Goal: Task Accomplishment & Management: Use online tool/utility

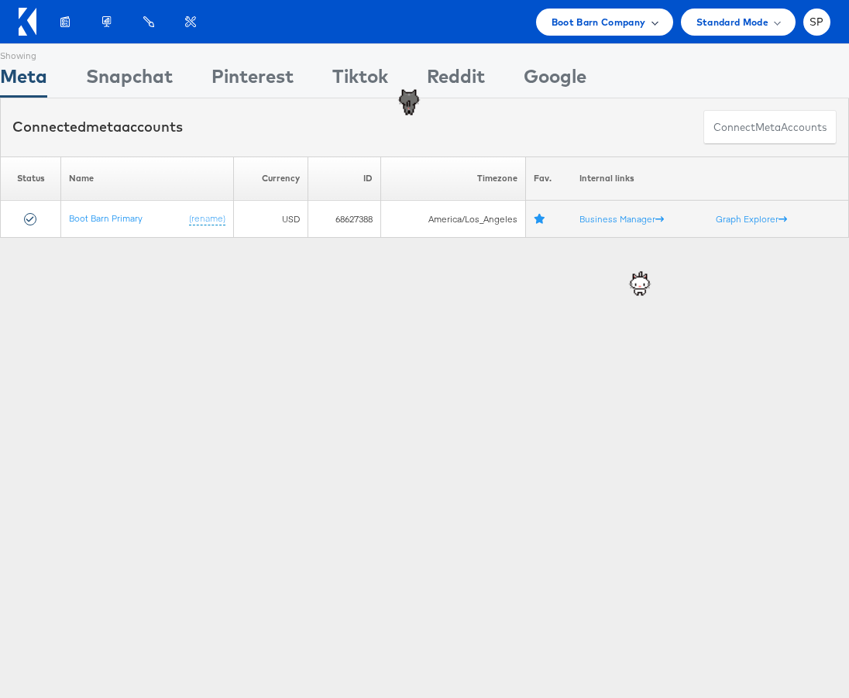
click at [648, 23] on div "Boot Barn Company" at bounding box center [605, 22] width 106 height 16
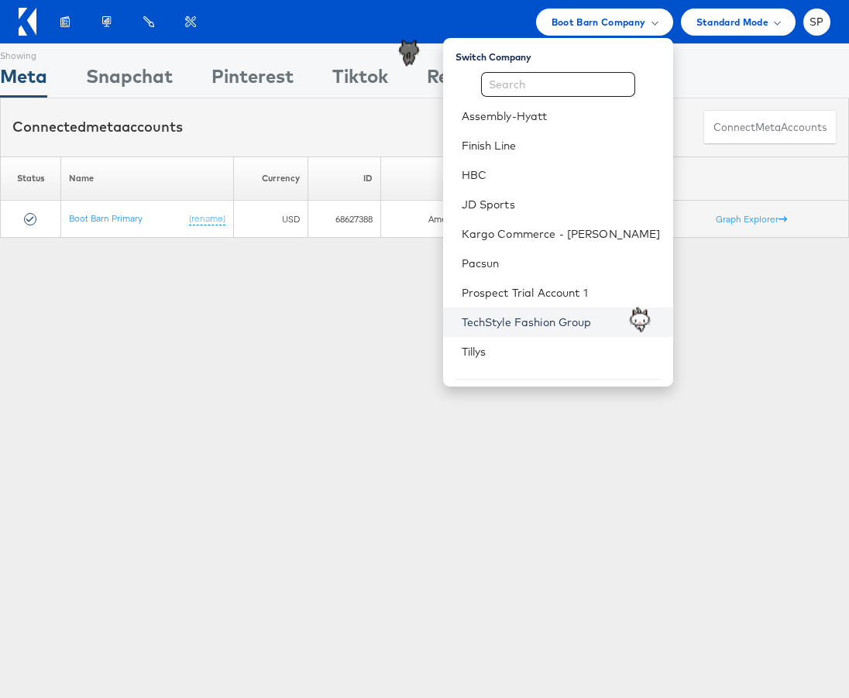
click at [569, 318] on link "TechStyle Fashion Group" at bounding box center [561, 322] width 199 height 15
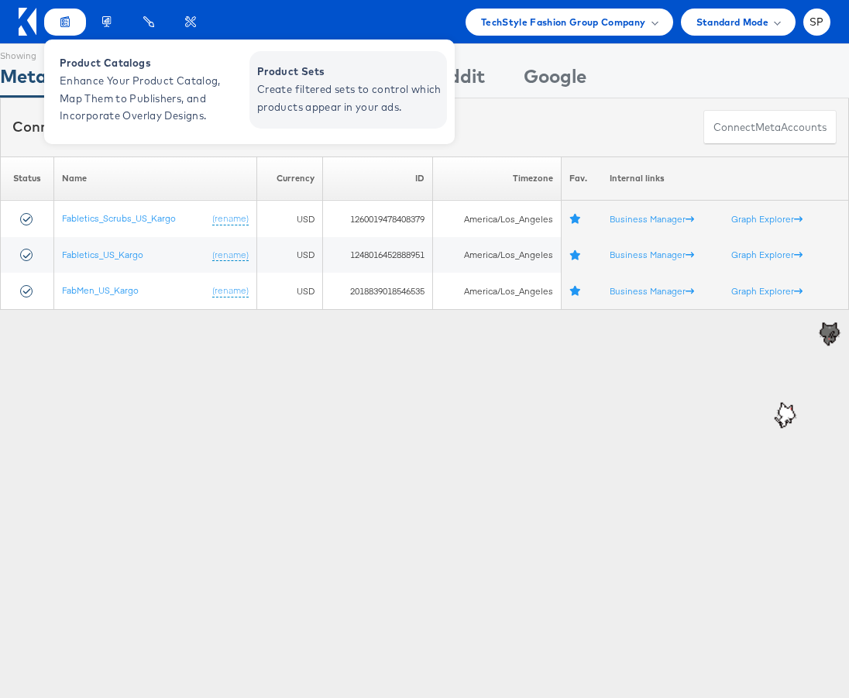
click at [317, 102] on span "Create filtered sets to control which products appear in your ads." at bounding box center [350, 99] width 186 height 36
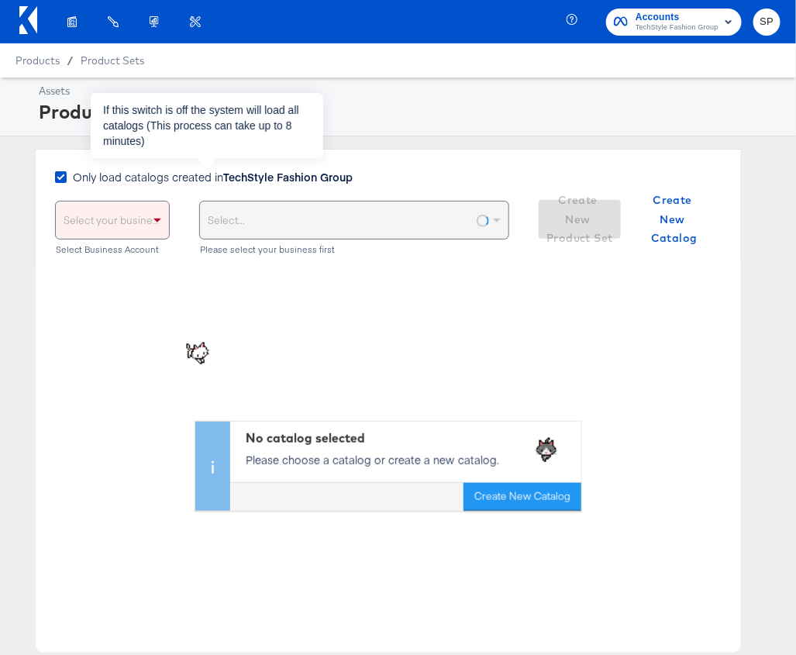
click at [160, 178] on span "Only load catalogs created in TechStyle Fashion Group" at bounding box center [213, 176] width 280 height 15
click at [0, 0] on input "Only load catalogs created in TechStyle Fashion Group" at bounding box center [0, 0] width 0 height 0
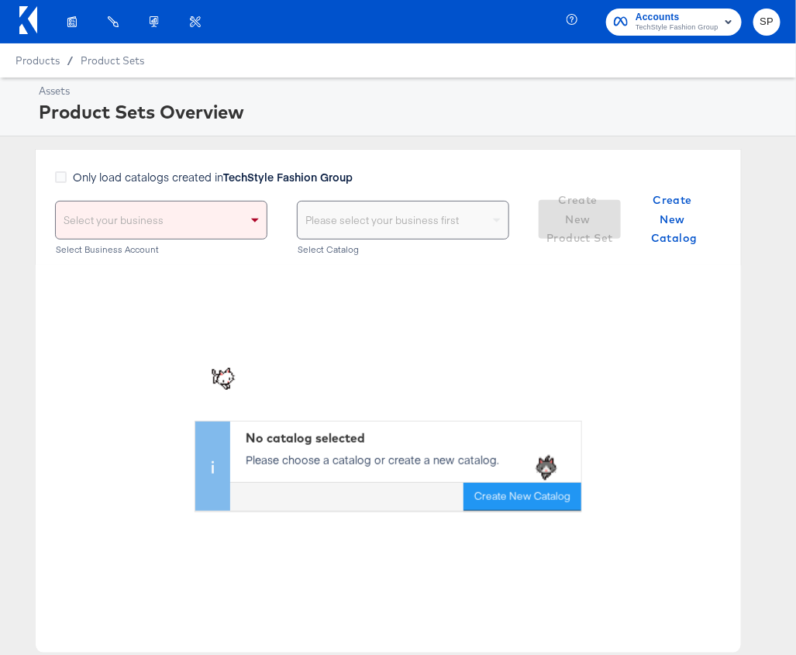
click at [138, 223] on div "Select your business" at bounding box center [161, 219] width 211 height 37
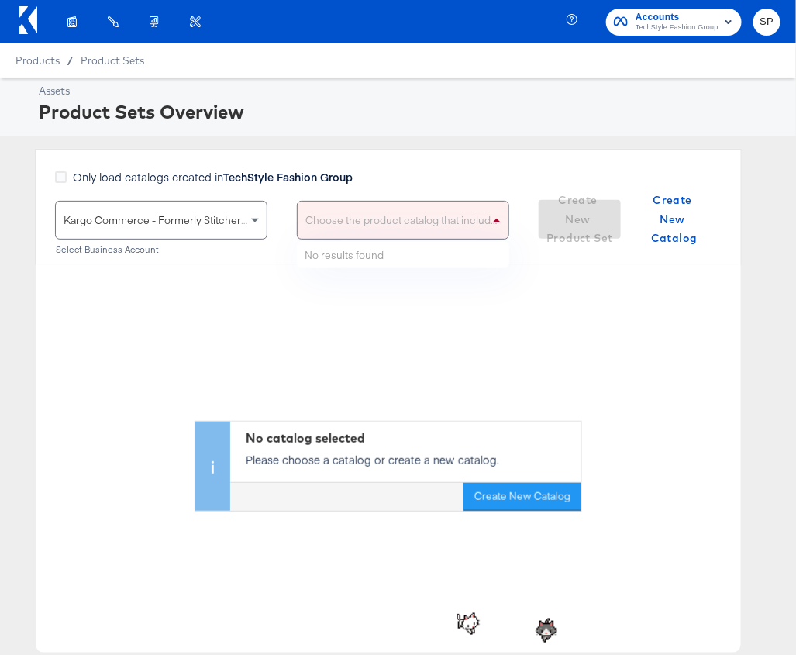
click at [387, 212] on div "Choose the product catalog that includes what you want to sell" at bounding box center [403, 219] width 211 height 37
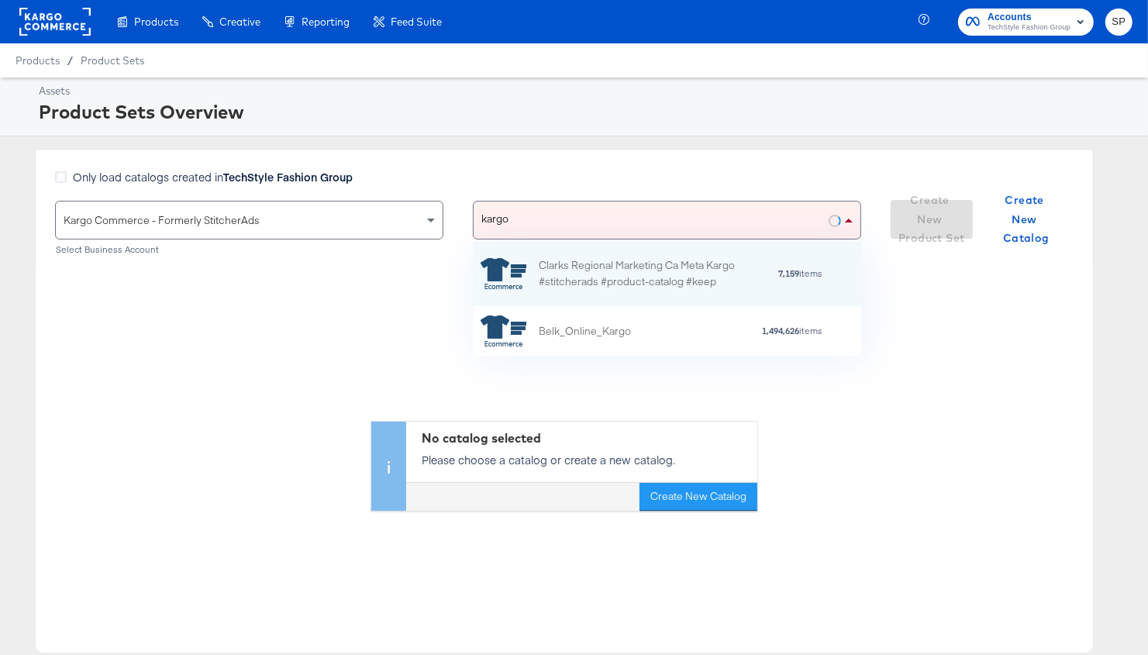
scroll to position [114, 388]
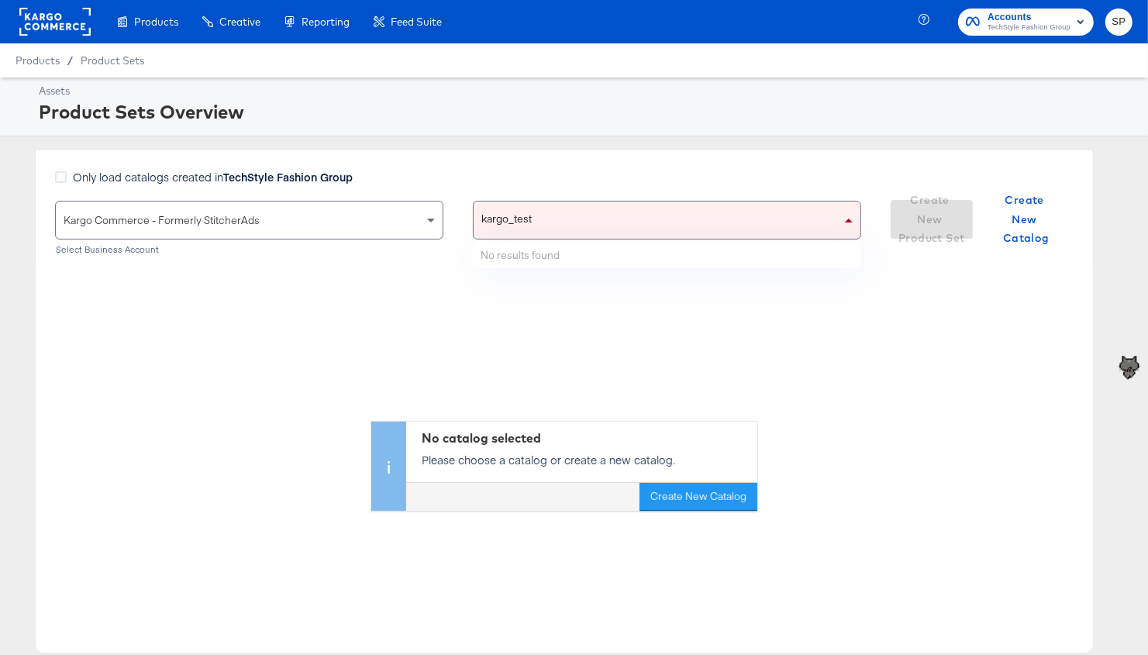
click at [631, 224] on div "kargo_test kargo_test" at bounding box center [656, 219] width 367 height 37
click at [490, 213] on input "kargo_testt" at bounding box center [508, 219] width 54 height 37
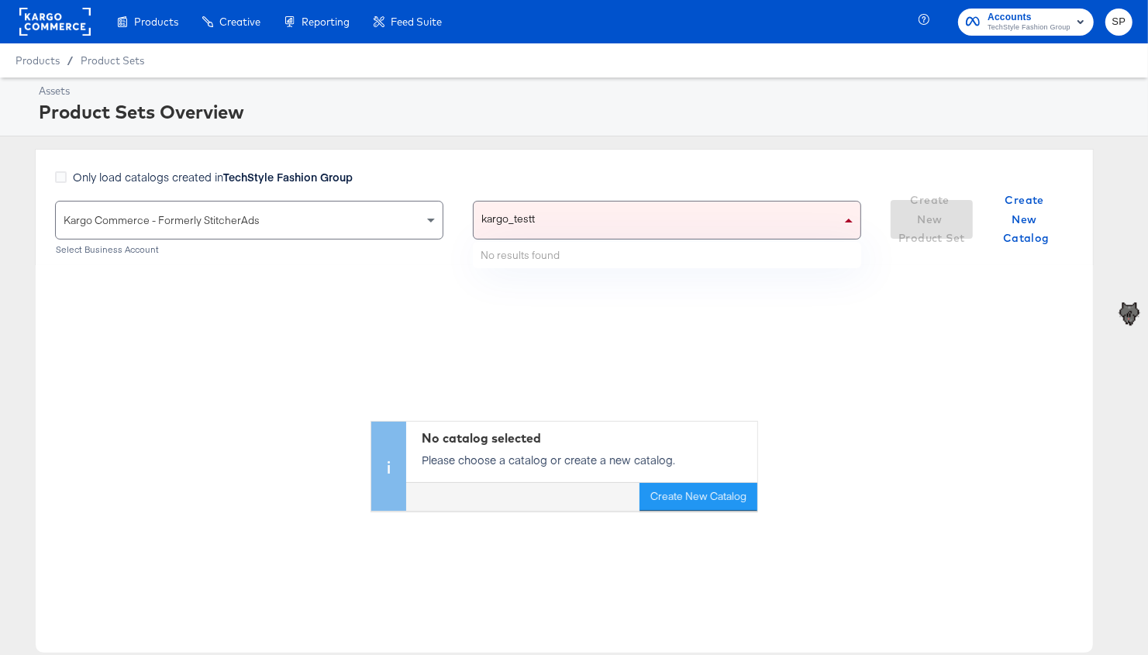
click at [490, 213] on div "kargo_testt kargo_testt" at bounding box center [508, 219] width 70 height 37
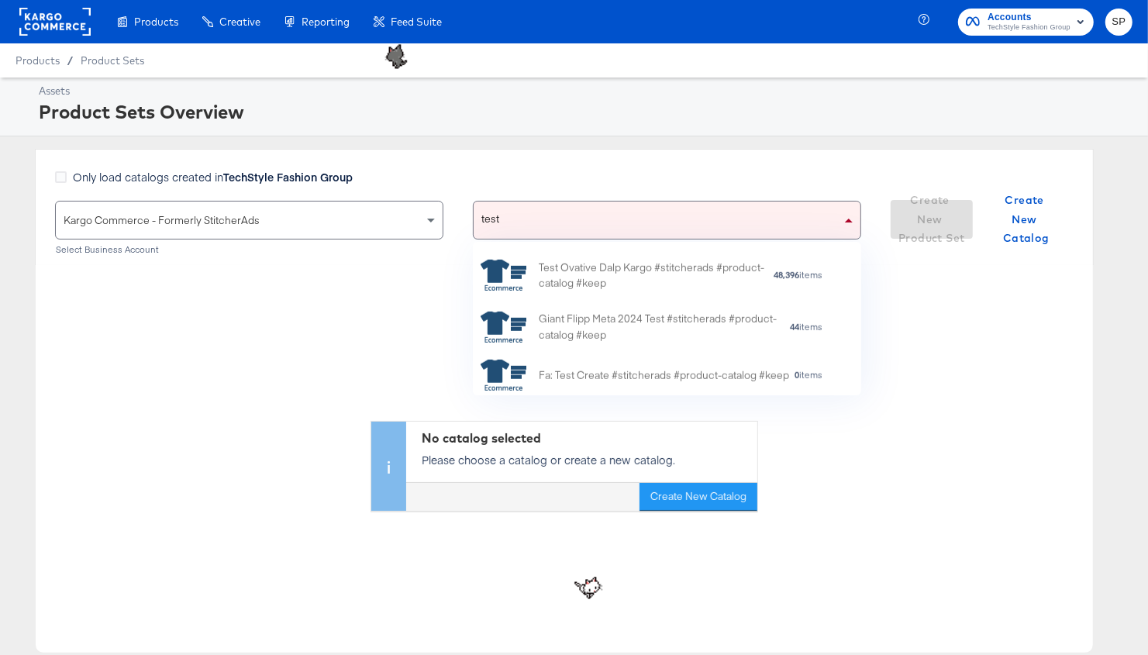
scroll to position [156, 0]
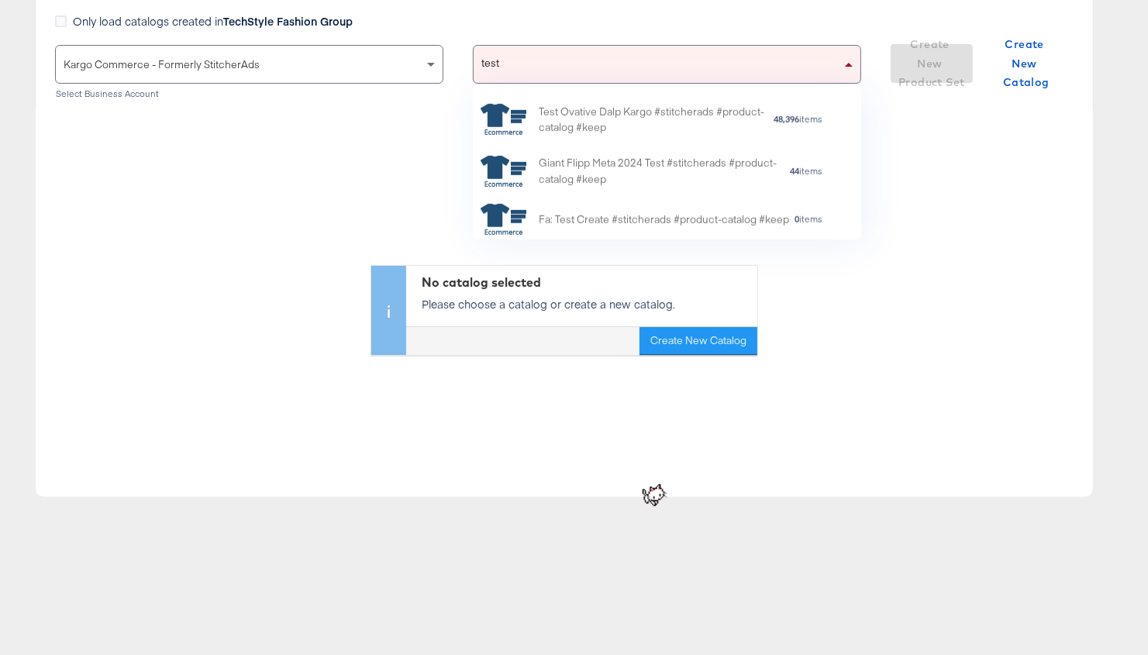
click at [687, 68] on div "test test" at bounding box center [656, 64] width 367 height 37
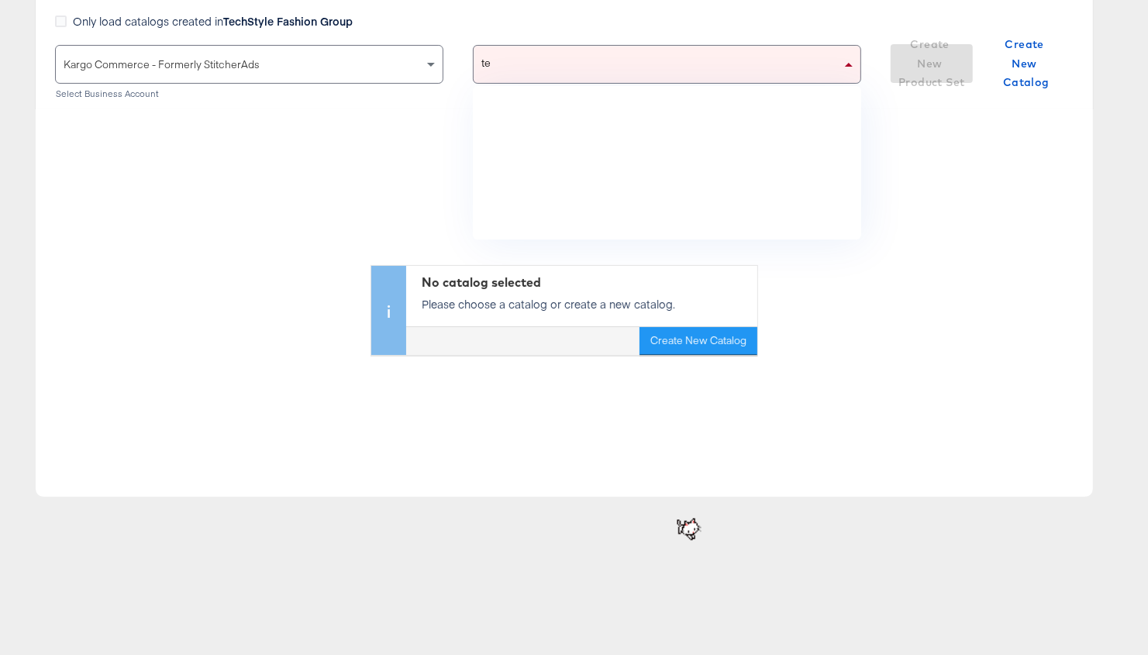
type input "t"
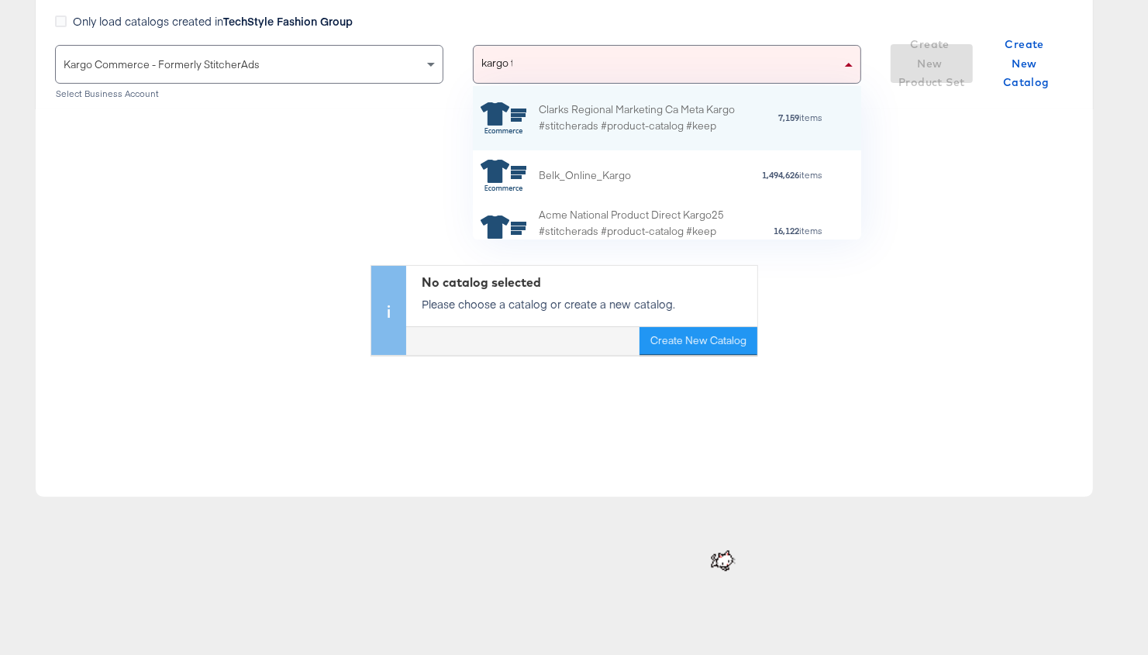
scroll to position [1, 1]
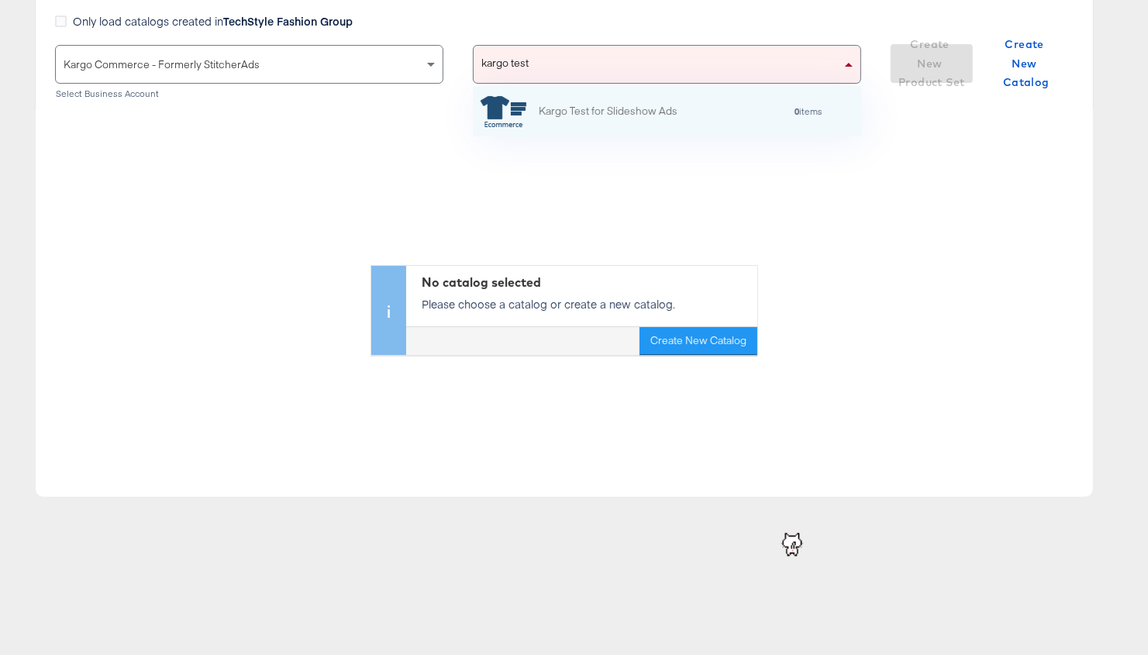
click at [537, 56] on div "kargo test kargo test" at bounding box center [505, 64] width 64 height 37
click at [508, 57] on input "kargo test" at bounding box center [505, 64] width 49 height 37
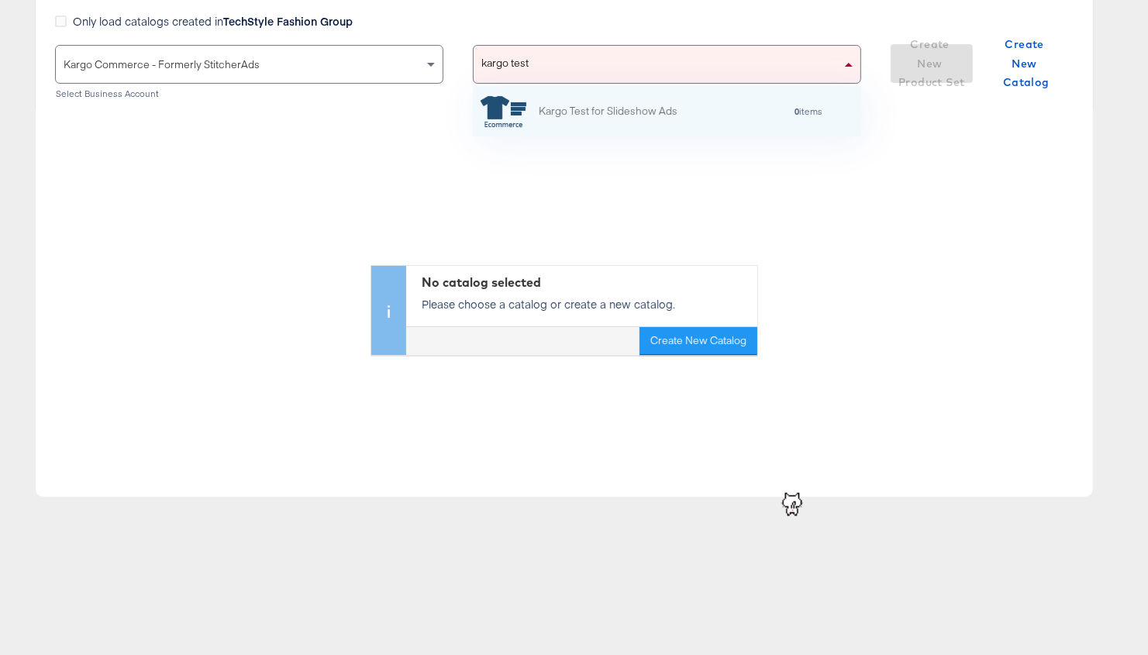
click at [508, 57] on input "kargo test" at bounding box center [505, 64] width 49 height 37
type input "kargo test"
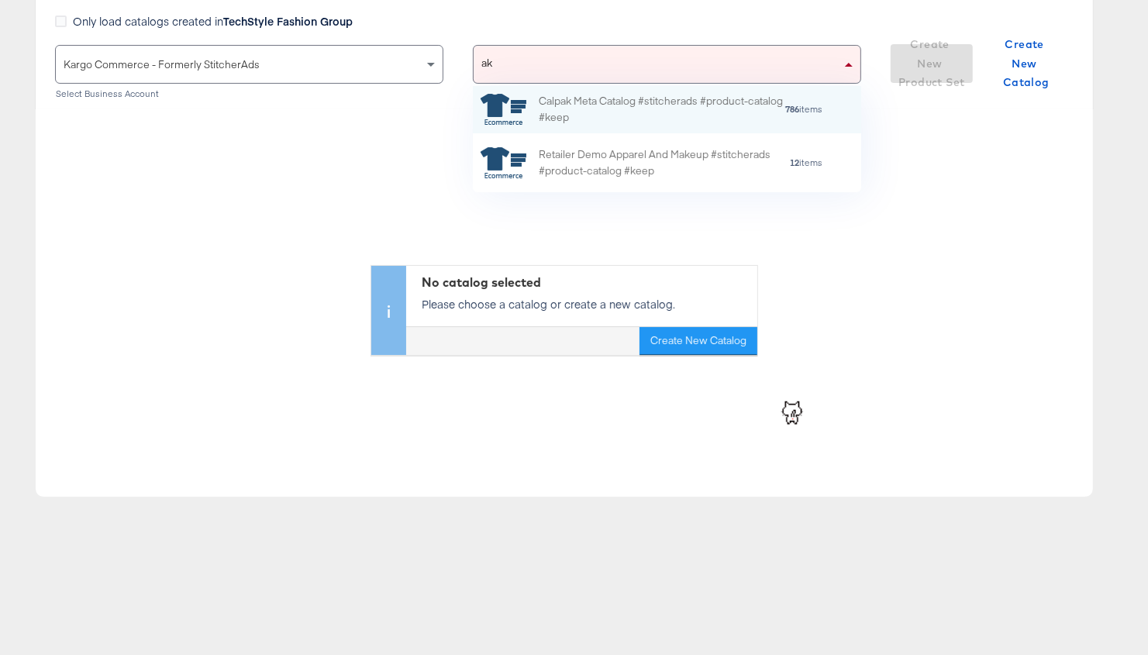
scroll to position [106, 388]
type input "a"
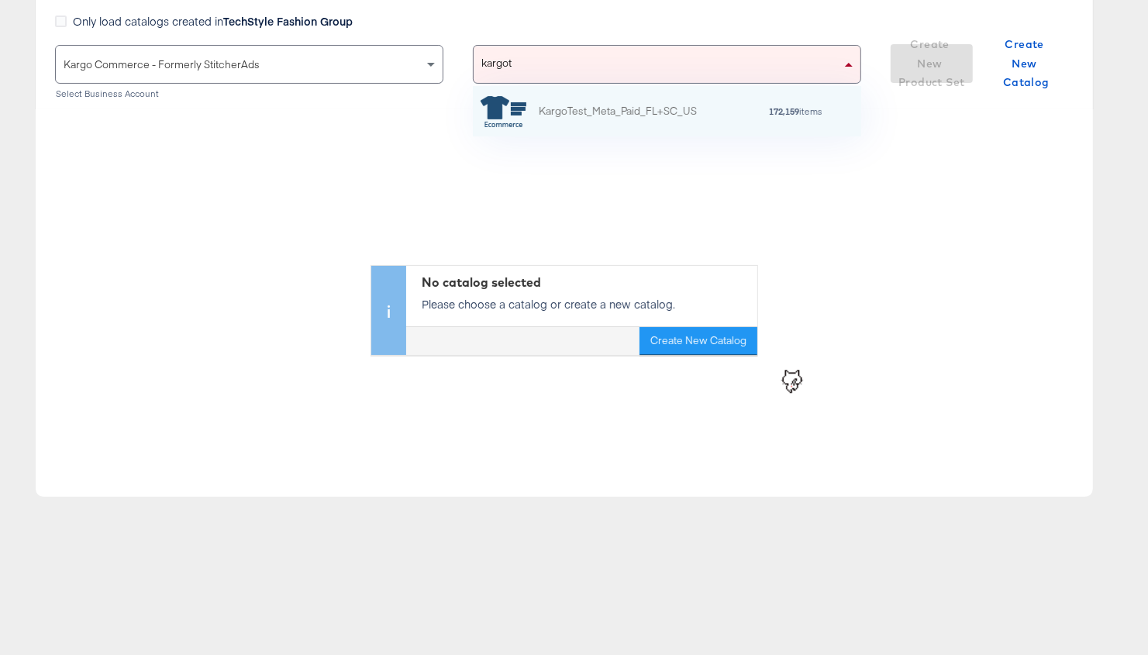
scroll to position [1, 1]
type input "kargotest"
click at [597, 114] on div "KargoTest_Meta_Paid_FL+SC_US" at bounding box center [618, 111] width 158 height 16
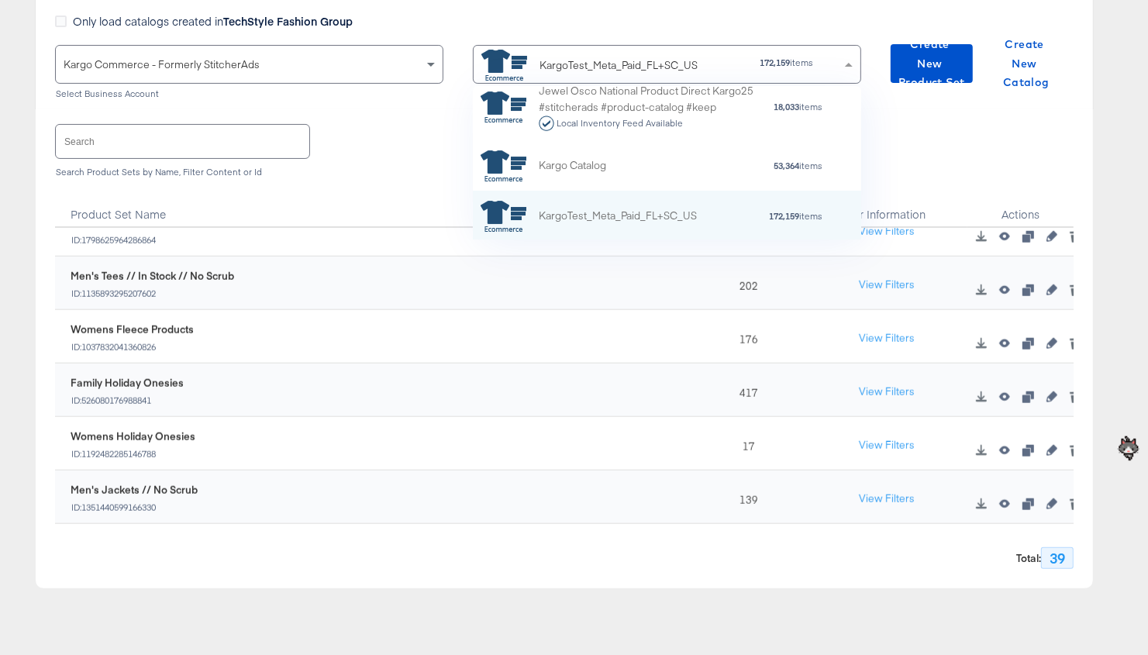
scroll to position [1775, 0]
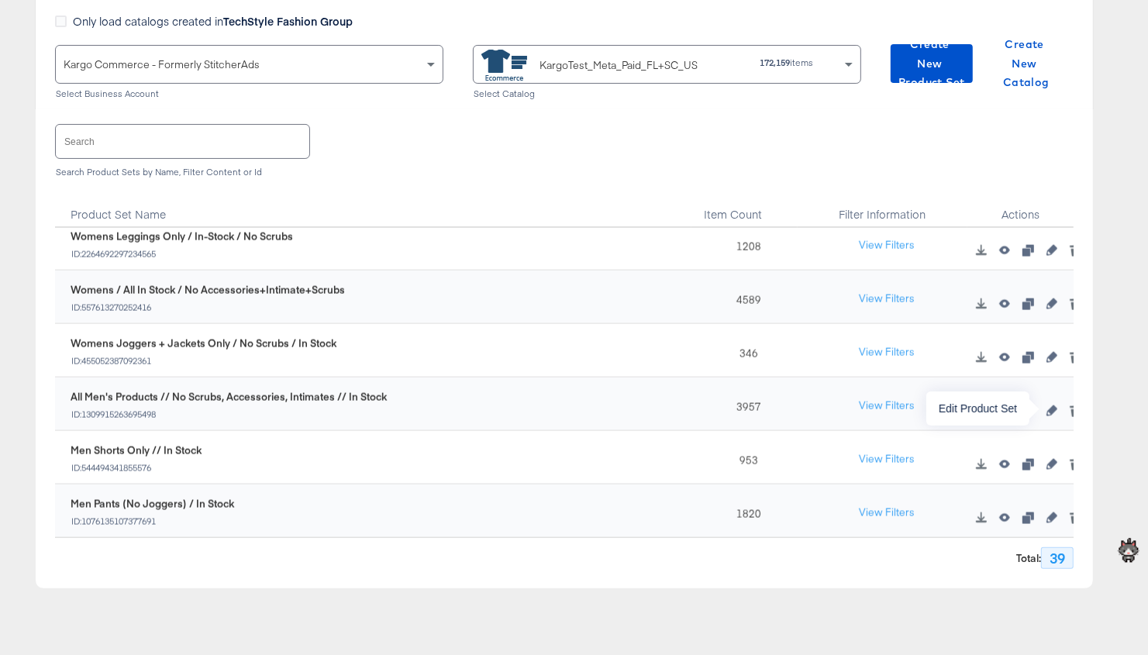
click at [795, 408] on icon "button" at bounding box center [1051, 410] width 11 height 11
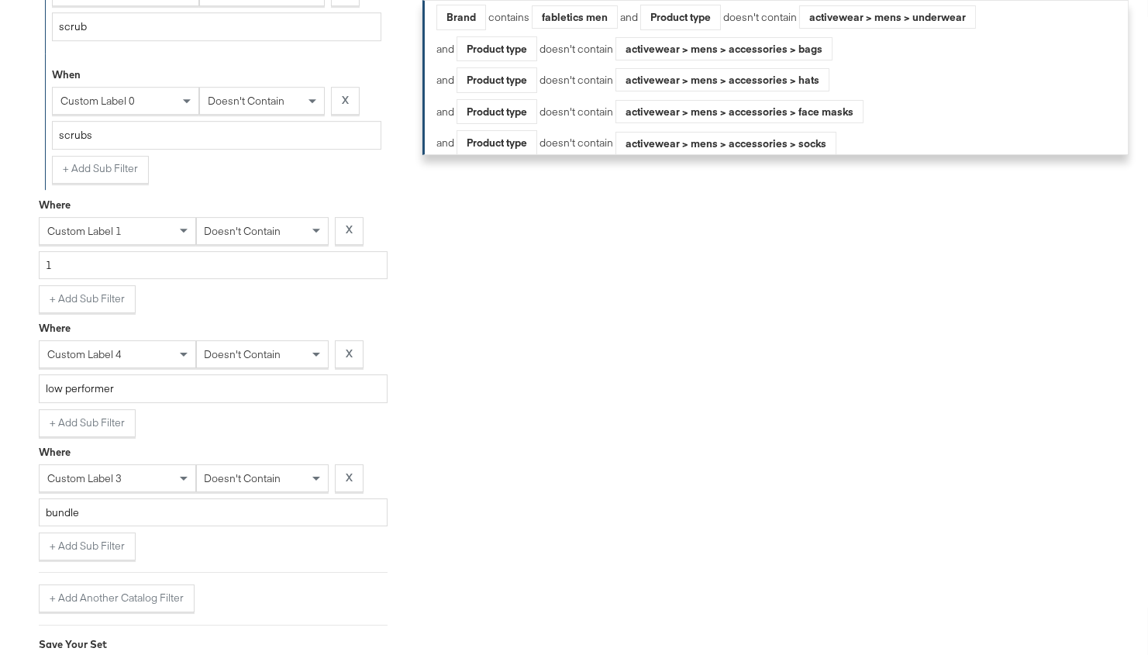
scroll to position [3866, 0]
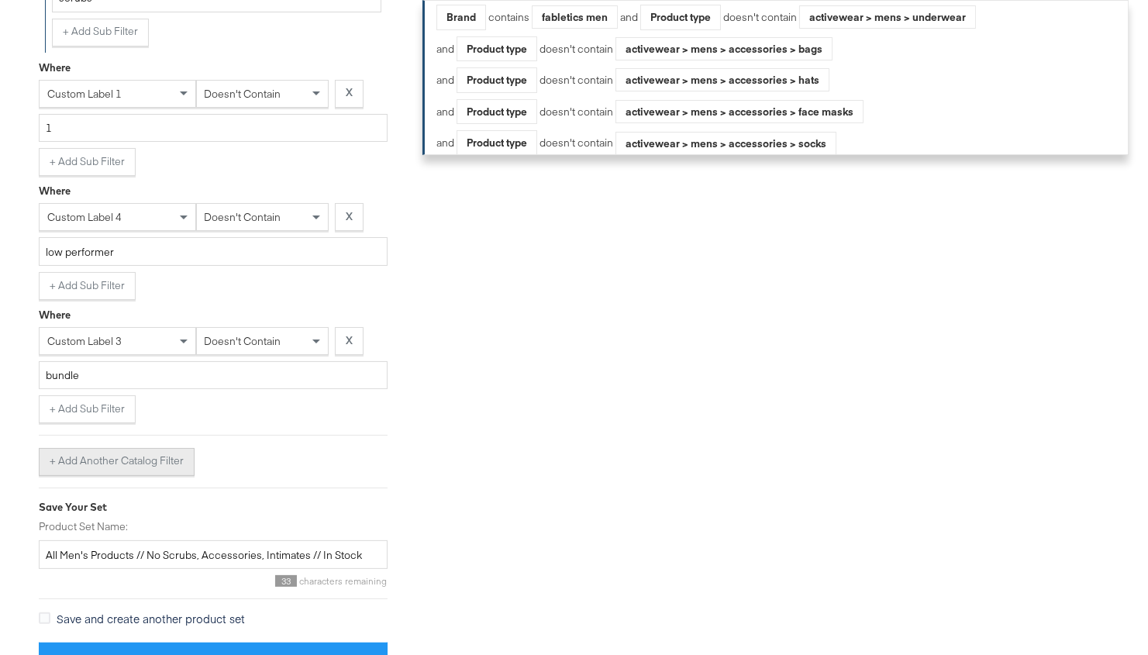
click at [132, 448] on button "+ Add Another Catalog Filter" at bounding box center [117, 462] width 156 height 28
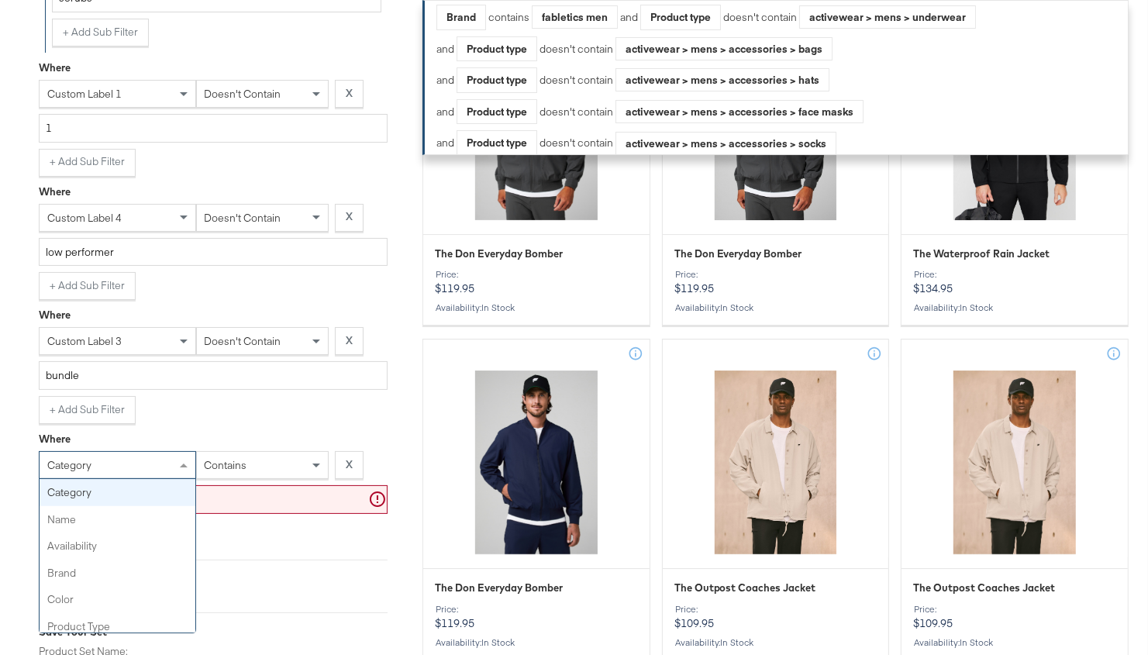
click at [140, 453] on div "category" at bounding box center [118, 465] width 156 height 26
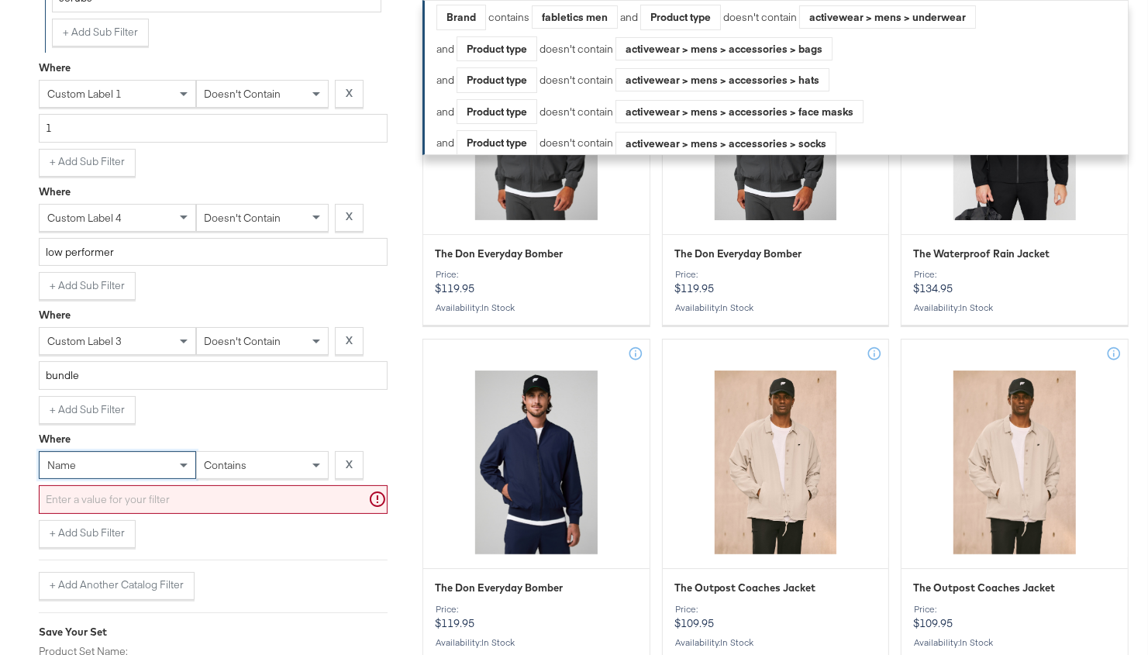
click at [243, 458] on span "contains" at bounding box center [226, 465] width 43 height 14
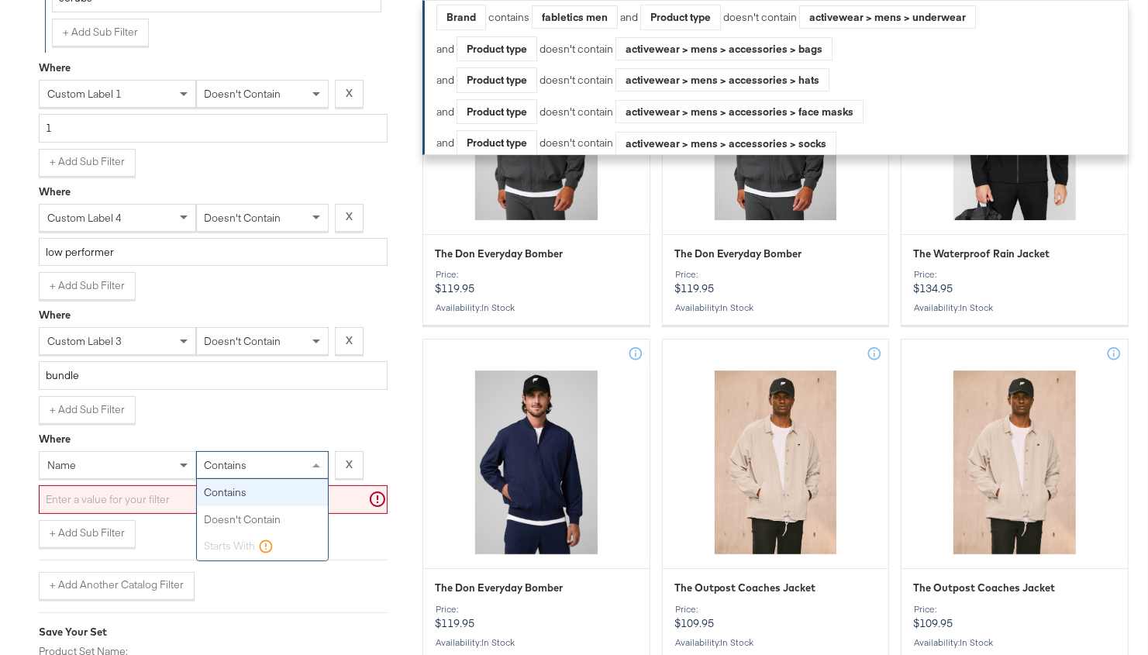
click at [233, 458] on span "contains" at bounding box center [226, 465] width 43 height 14
click at [220, 485] on input "text" at bounding box center [213, 499] width 349 height 29
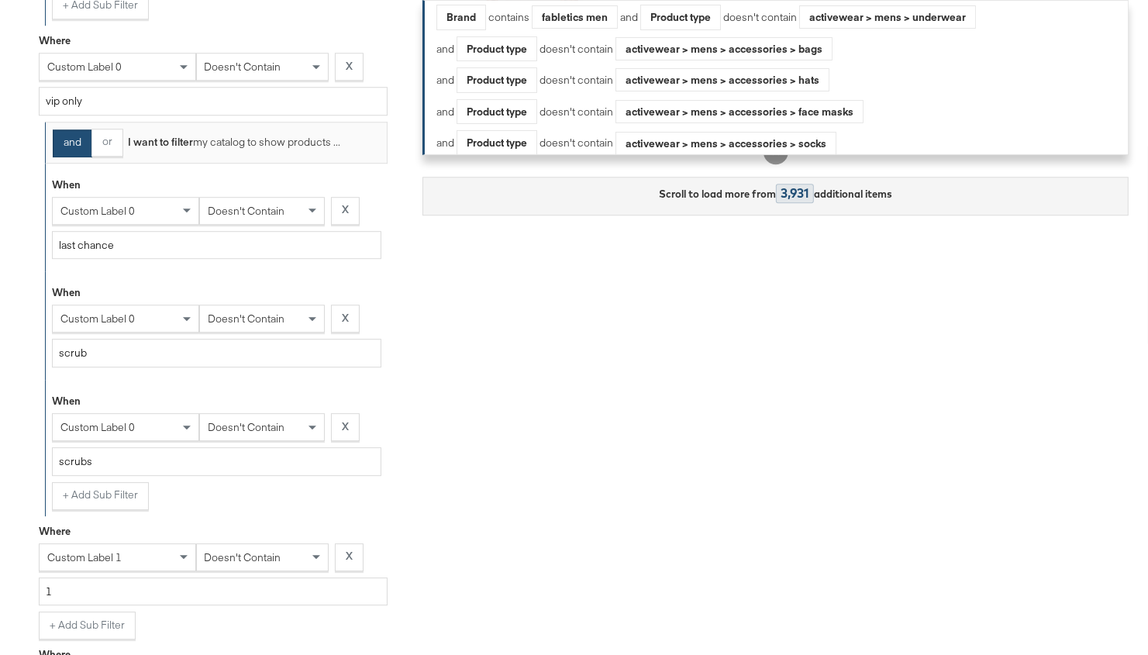
scroll to position [3989, 0]
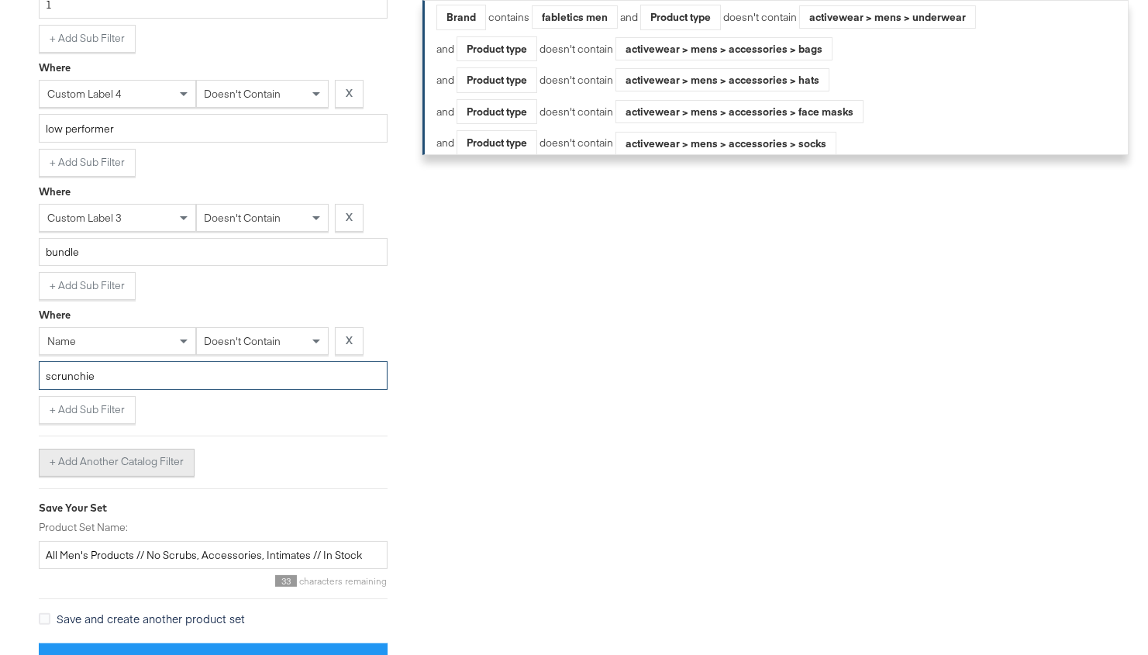
type input "scrunchie"
click at [133, 449] on button "+ Add Another Catalog Filter" at bounding box center [117, 463] width 156 height 28
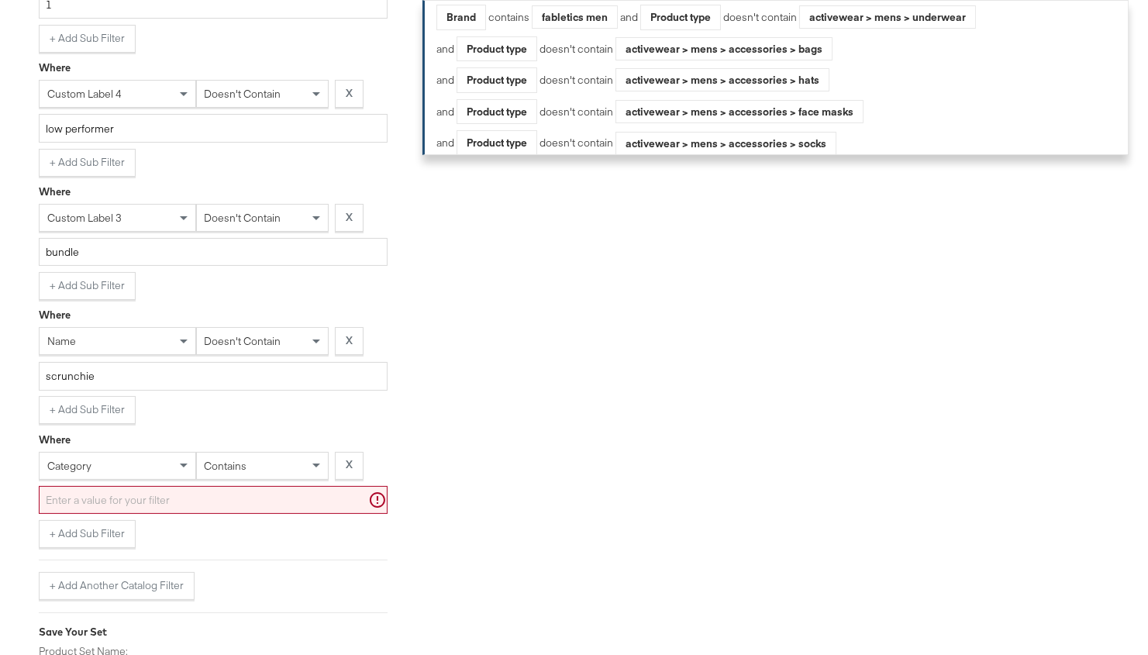
click at [263, 453] on div "contains" at bounding box center [262, 466] width 131 height 26
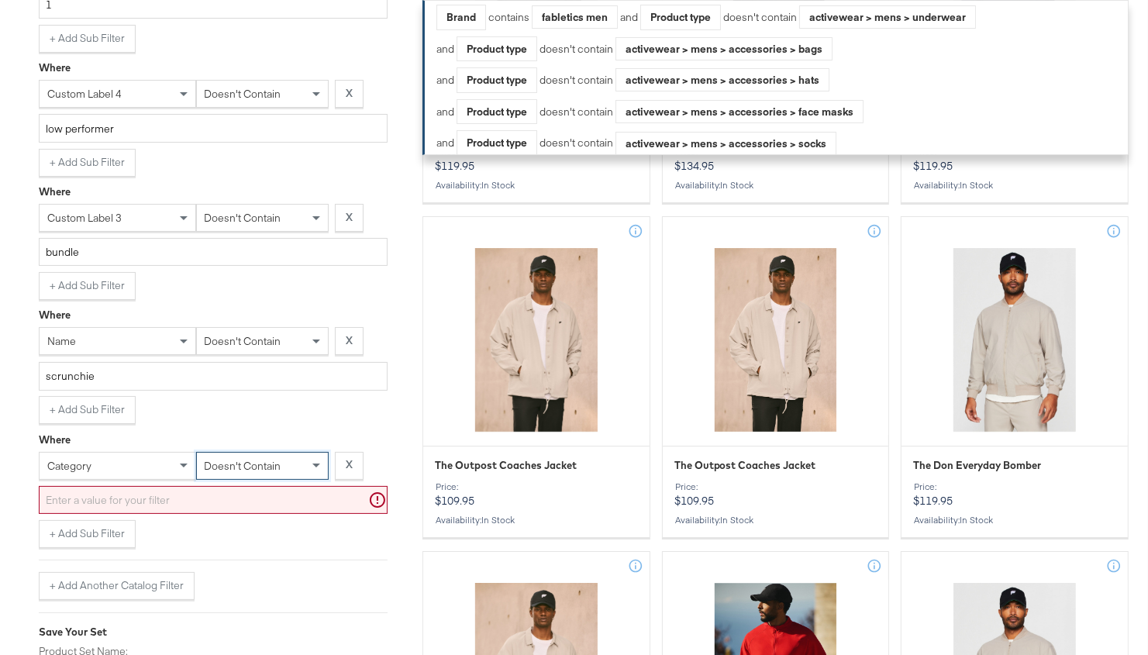
click at [234, 486] on input "text" at bounding box center [213, 500] width 349 height 29
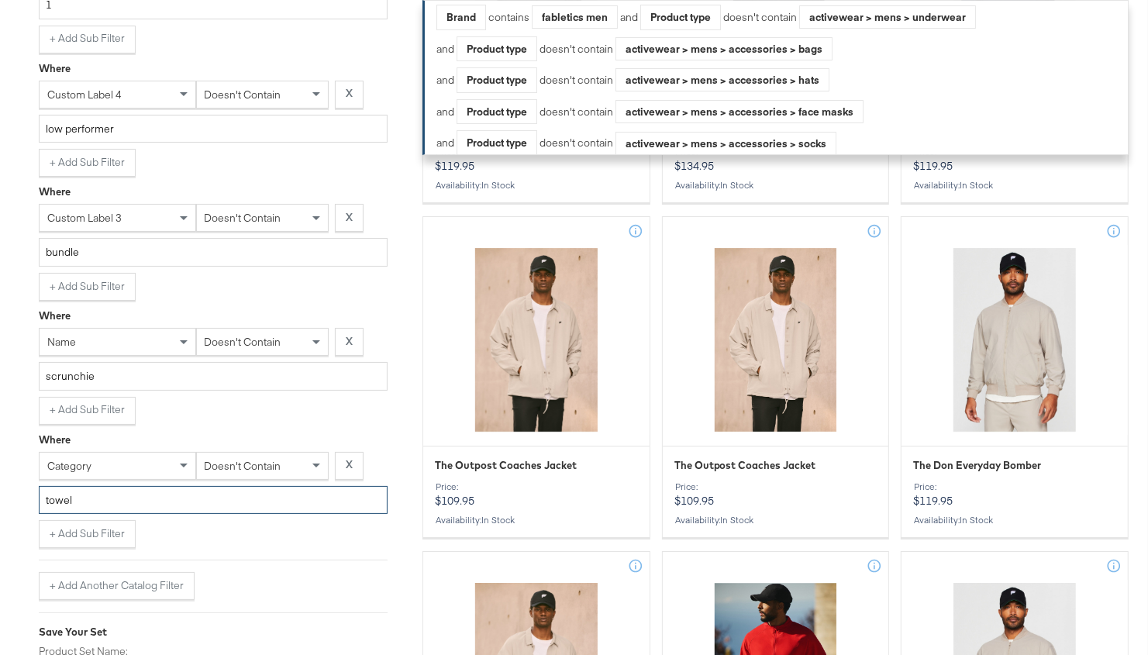
type input "towel"
click at [173, 453] on div "category" at bounding box center [118, 466] width 156 height 26
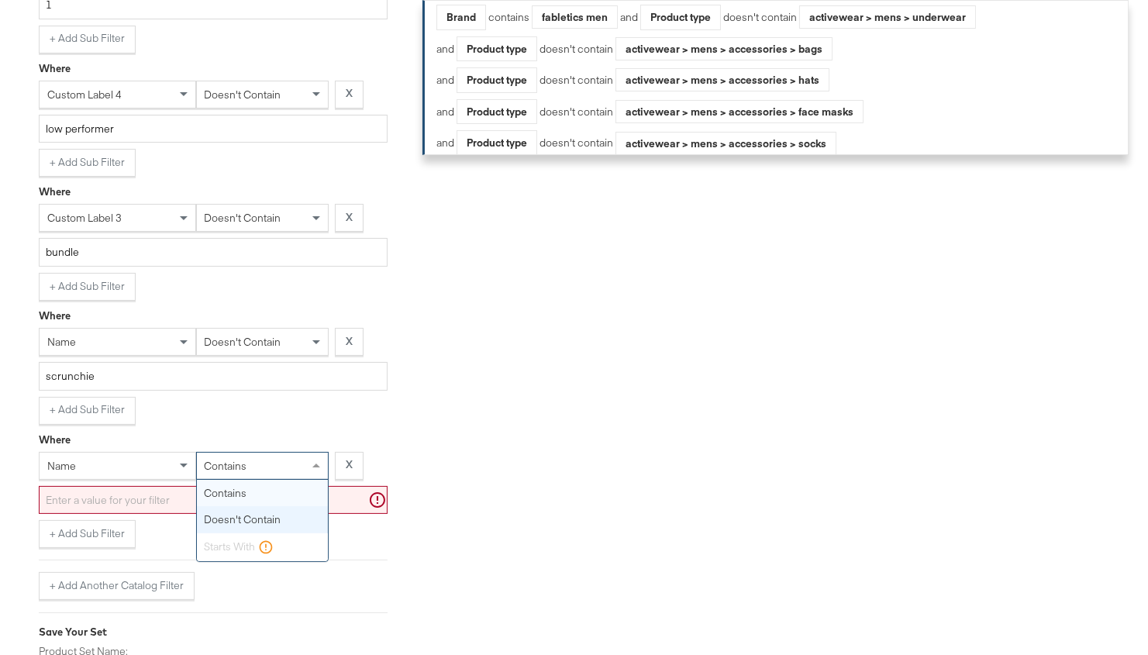
click at [246, 453] on div "contains" at bounding box center [262, 466] width 131 height 26
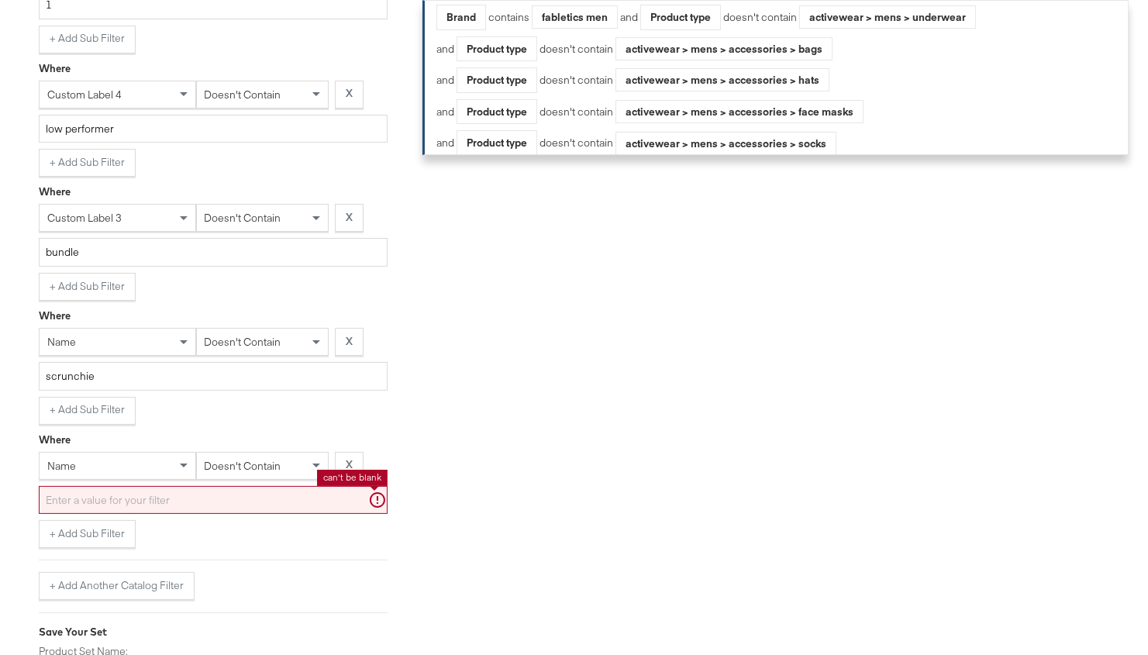
click at [235, 486] on input "text" at bounding box center [213, 500] width 349 height 29
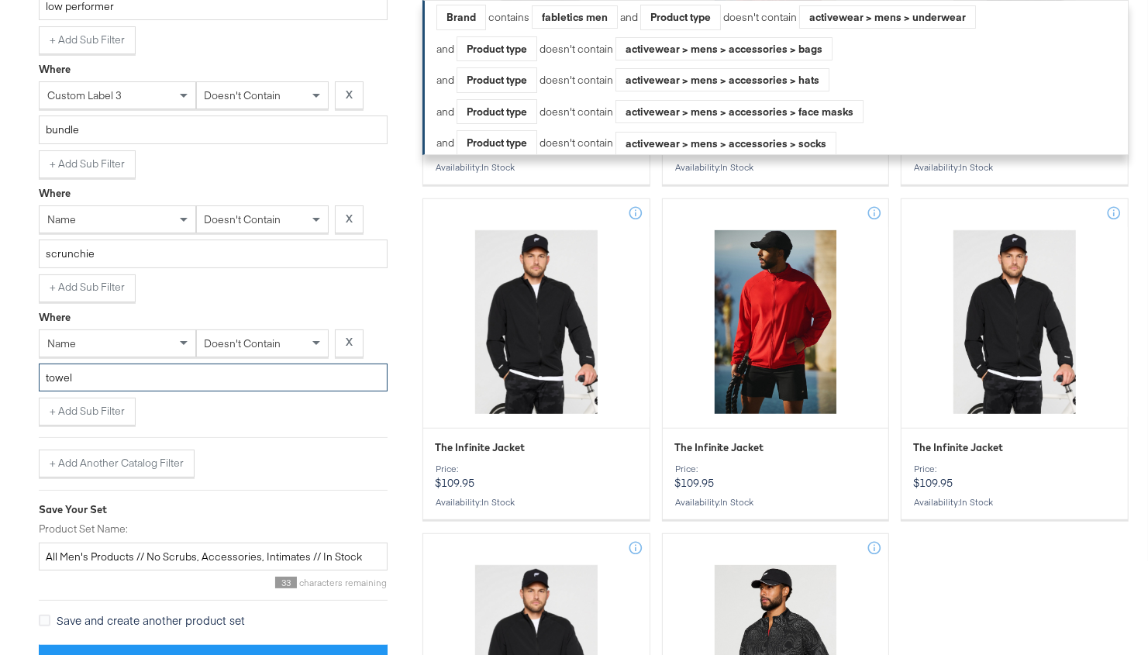
scroll to position [5560, 0]
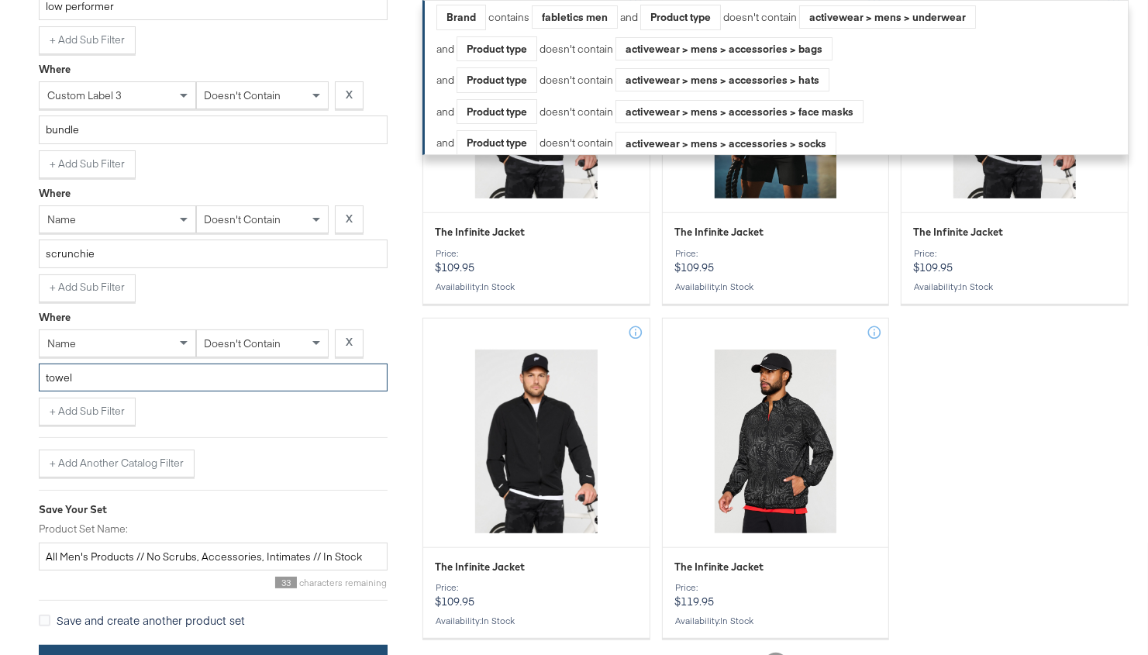
type input "towel"
click at [228, 645] on button "Save Product Set" at bounding box center [213, 662] width 349 height 35
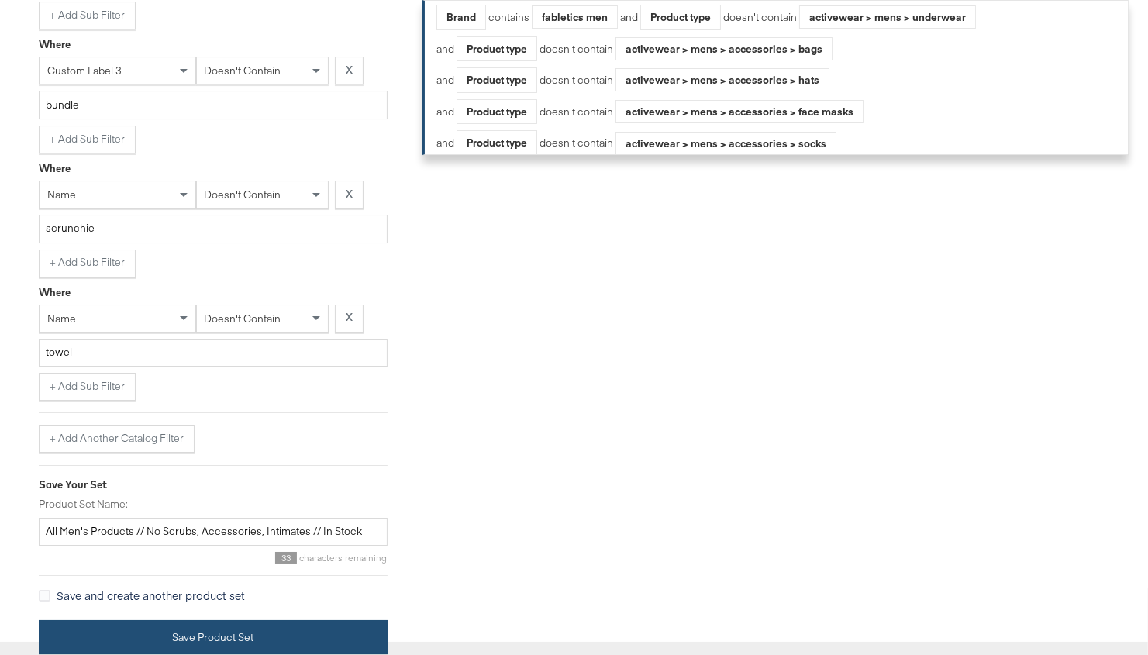
scroll to position [4124, 0]
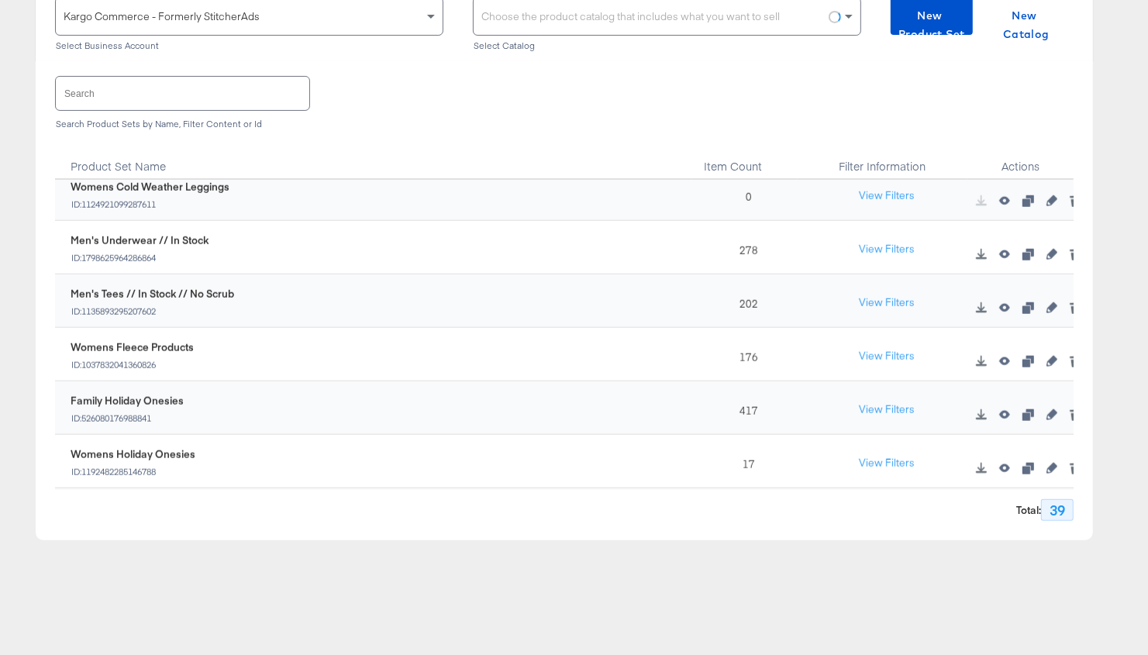
scroll to position [1775, 0]
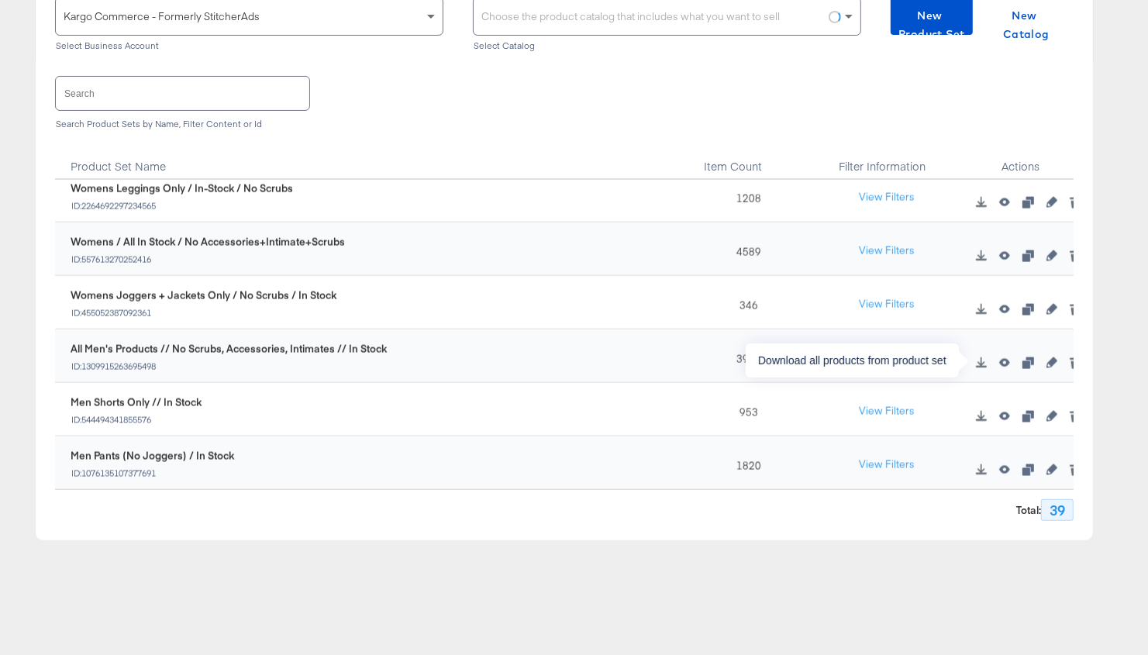
click at [795, 361] on button "button" at bounding box center [980, 362] width 23 height 11
